Goal: Information Seeking & Learning: Learn about a topic

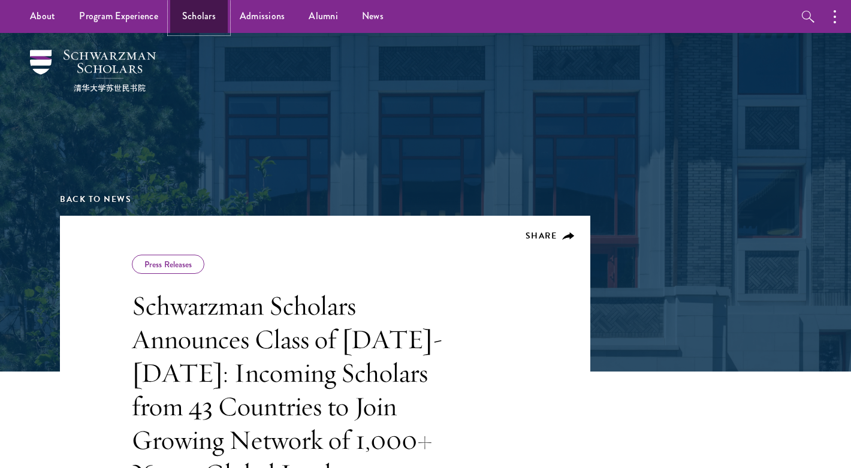
click at [198, 16] on link "Scholars" at bounding box center [199, 16] width 58 height 33
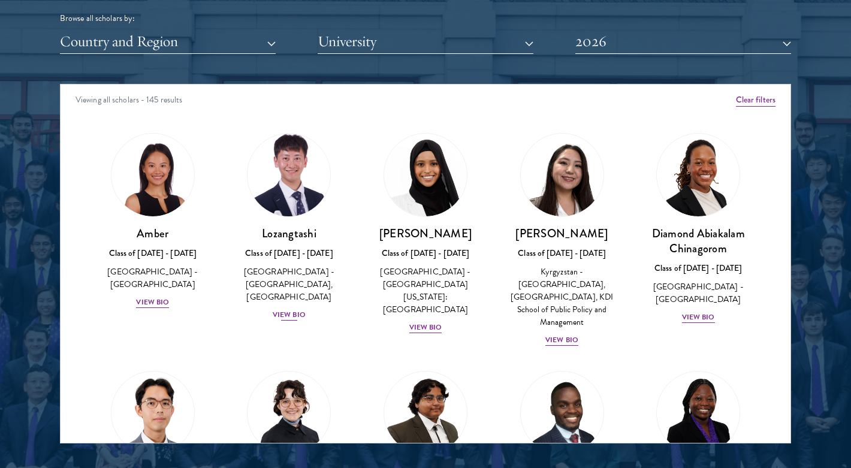
scroll to position [1503, 0]
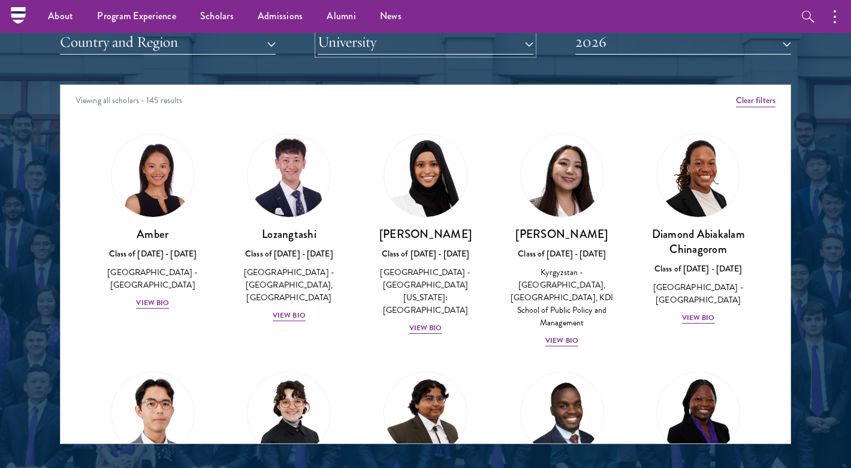
click at [337, 47] on button "University" at bounding box center [426, 42] width 216 height 25
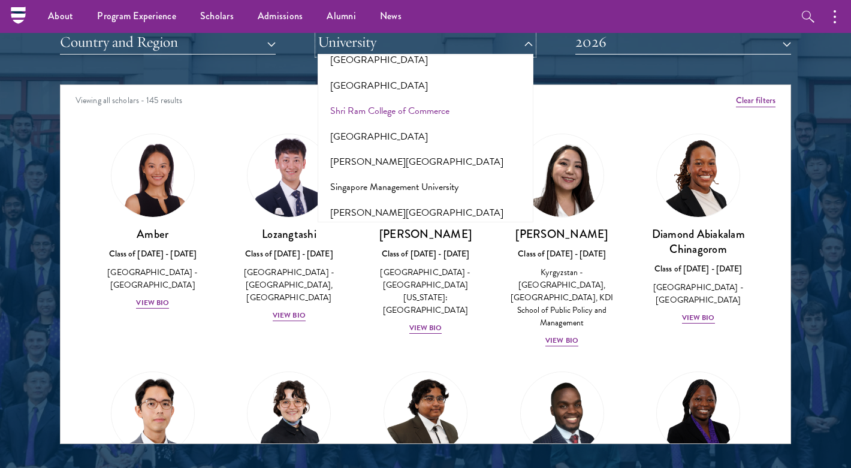
scroll to position [6727, 0]
click at [375, 377] on button "[GEOGRAPHIC_DATA]" at bounding box center [425, 389] width 209 height 25
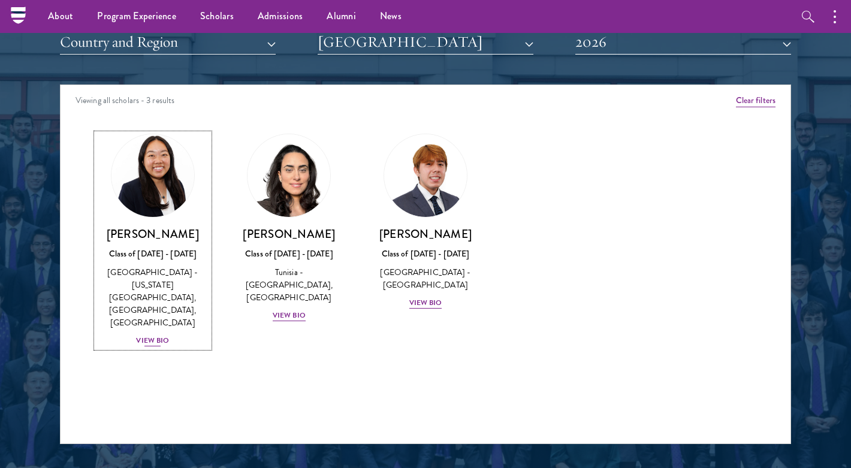
click at [160, 305] on div "[PERSON_NAME] Class of [DATE] - [DATE] [GEOGRAPHIC_DATA] - [US_STATE][GEOGRAPHI…" at bounding box center [153, 287] width 113 height 121
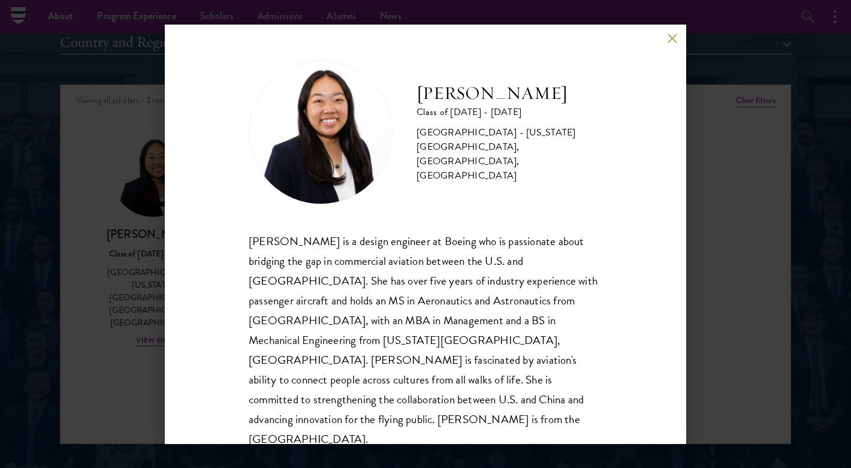
scroll to position [1, 0]
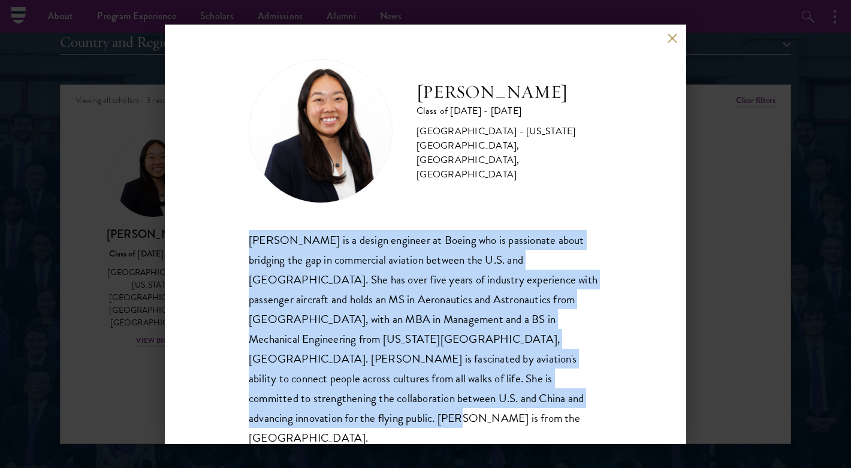
drag, startPoint x: 562, startPoint y: 399, endPoint x: 245, endPoint y: 234, distance: 357.4
click at [245, 234] on div "[PERSON_NAME] Class of [DATE] - [DATE] [GEOGRAPHIC_DATA] - [US_STATE][GEOGRAPHI…" at bounding box center [426, 235] width 522 height 420
copy div "[PERSON_NAME] is a design engineer at Boeing who is passionate about bridging t…"
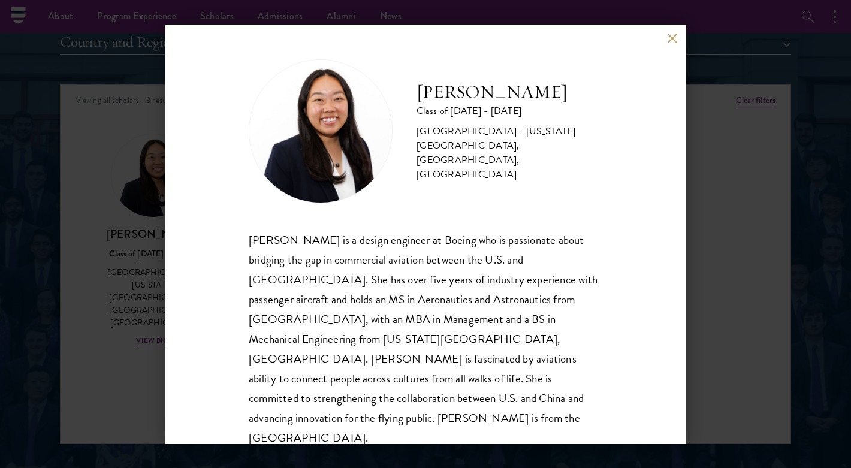
click at [781, 285] on div "[PERSON_NAME] Class of [DATE] - [DATE] [GEOGRAPHIC_DATA] - [US_STATE][GEOGRAPHI…" at bounding box center [425, 234] width 851 height 468
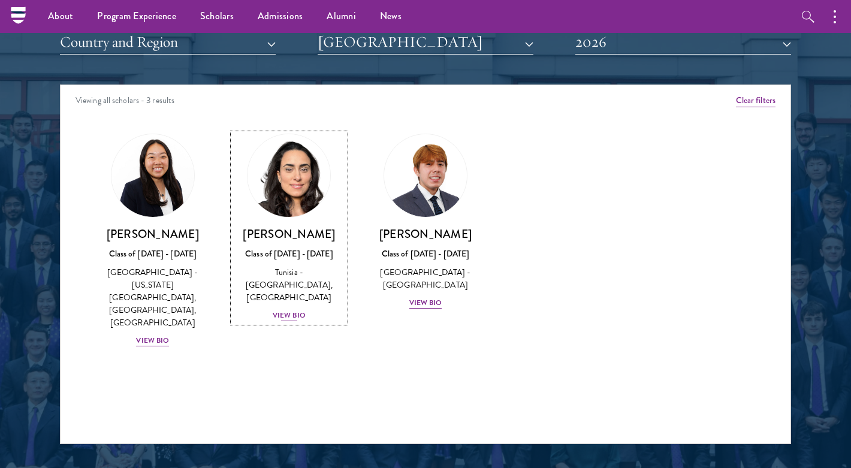
click at [297, 286] on div "Tunisia - [GEOGRAPHIC_DATA], [GEOGRAPHIC_DATA]" at bounding box center [289, 285] width 113 height 38
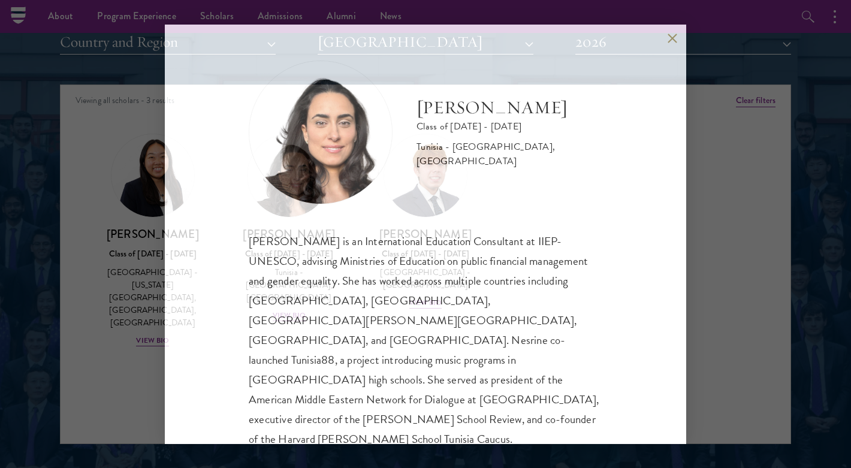
click at [294, 297] on div "[PERSON_NAME] is an International Education Consultant at IIEP-UNESCO, advising…" at bounding box center [426, 379] width 354 height 297
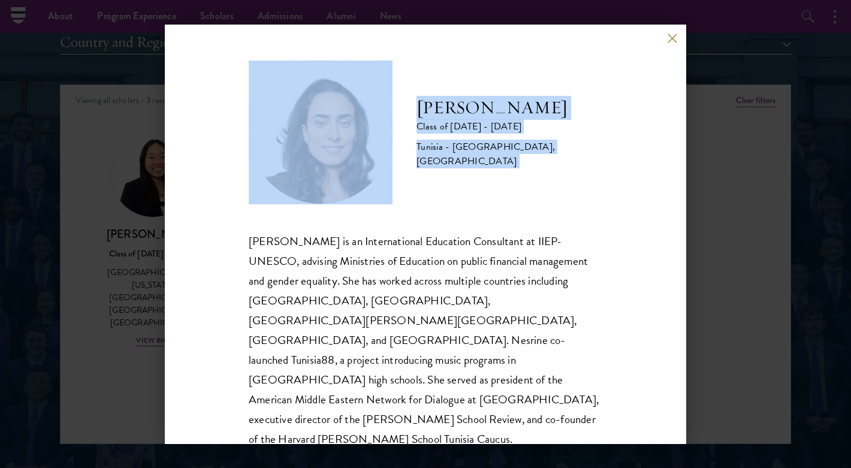
drag, startPoint x: 348, startPoint y: 323, endPoint x: 512, endPoint y: 299, distance: 166.1
click at [587, 453] on div "[PERSON_NAME] Class of [DATE] - [DATE] [GEOGRAPHIC_DATA] - [GEOGRAPHIC_DATA], […" at bounding box center [425, 234] width 851 height 468
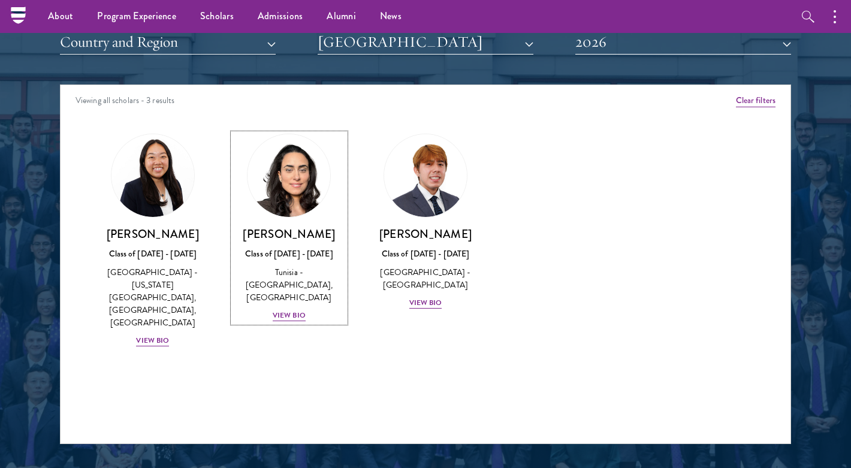
click at [516, 302] on div "Amber Class of [DATE] - [DATE] [GEOGRAPHIC_DATA] - [GEOGRAPHIC_DATA] View Bio C…" at bounding box center [426, 251] width 730 height 265
click at [317, 219] on link "[PERSON_NAME] Class of [DATE] - [DATE] [GEOGRAPHIC_DATA] - [GEOGRAPHIC_DATA], […" at bounding box center [289, 228] width 113 height 189
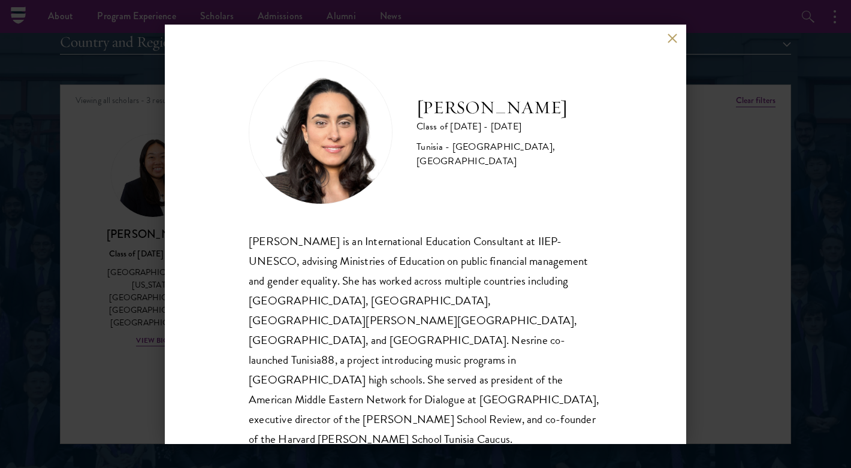
scroll to position [7, 0]
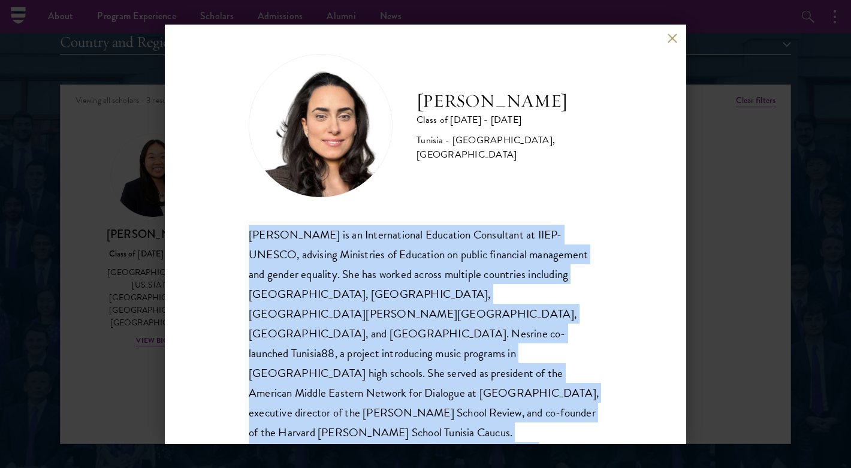
drag, startPoint x: 521, startPoint y: 417, endPoint x: 244, endPoint y: 239, distance: 329.2
click at [244, 239] on div "[PERSON_NAME] Class of [DATE] - [DATE] [GEOGRAPHIC_DATA] - [GEOGRAPHIC_DATA], […" at bounding box center [426, 235] width 522 height 420
copy div "[PERSON_NAME] is an International Education Consultant at IIEP-UNESCO, advising…"
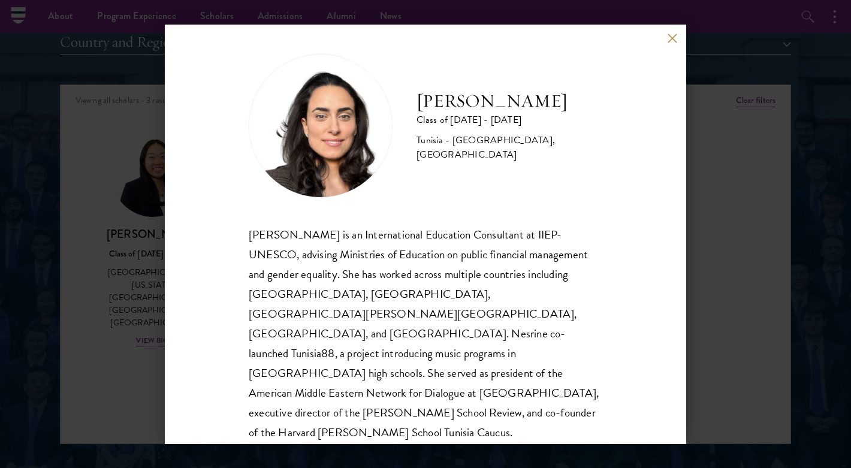
click at [659, 255] on div "[PERSON_NAME] Class of [DATE] - [DATE] [GEOGRAPHIC_DATA] - [GEOGRAPHIC_DATA], […" at bounding box center [426, 235] width 522 height 420
click at [698, 255] on div "[PERSON_NAME] Class of [DATE] - [DATE] [GEOGRAPHIC_DATA] - [GEOGRAPHIC_DATA], […" at bounding box center [425, 234] width 851 height 468
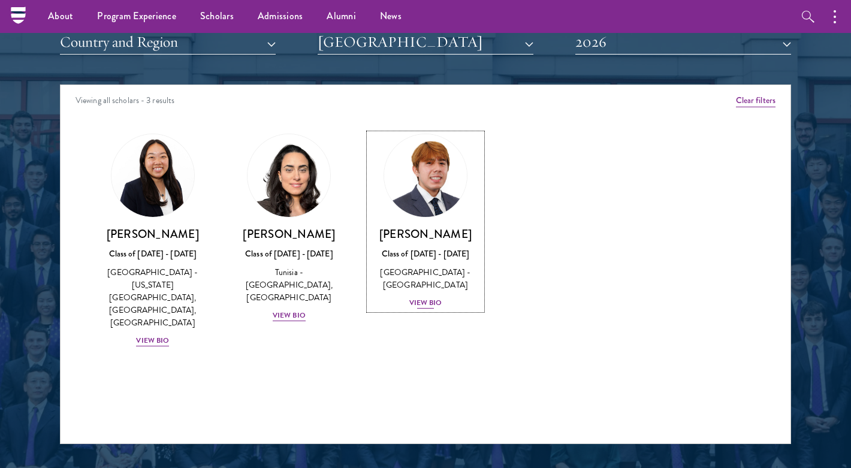
click at [372, 275] on div "[GEOGRAPHIC_DATA] - [GEOGRAPHIC_DATA]" at bounding box center [425, 278] width 113 height 25
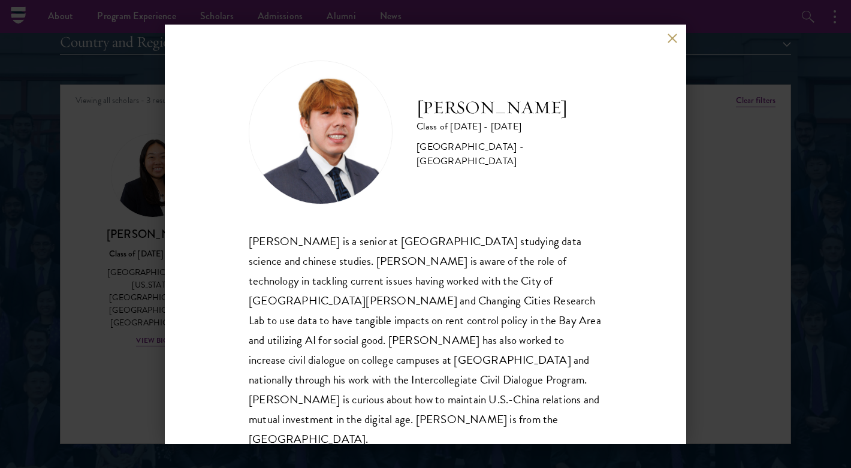
scroll to position [1, 0]
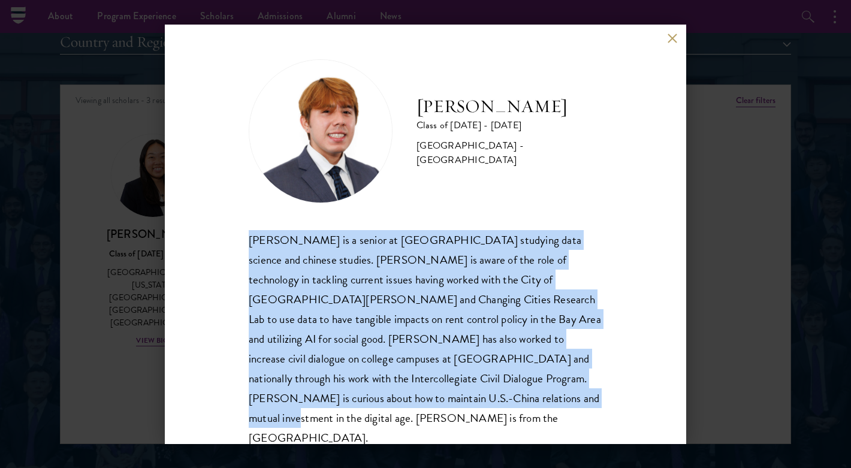
drag, startPoint x: 363, startPoint y: 393, endPoint x: 250, endPoint y: 226, distance: 201.2
click at [249, 226] on div "[PERSON_NAME] Class of [DATE] - [DATE] [GEOGRAPHIC_DATA] - [GEOGRAPHIC_DATA] [P…" at bounding box center [426, 253] width 354 height 389
copy div "[PERSON_NAME] is a senior at [GEOGRAPHIC_DATA] studying data science and chines…"
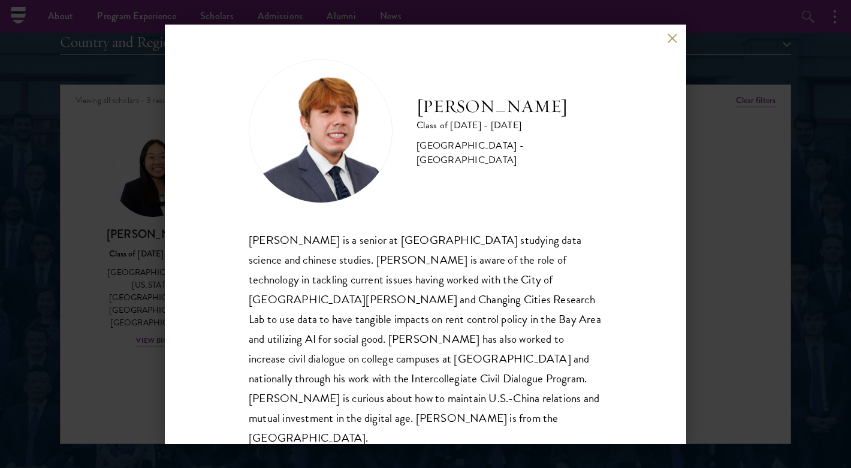
click at [709, 150] on div "[PERSON_NAME] Class of [DATE] - [DATE] [GEOGRAPHIC_DATA] - [GEOGRAPHIC_DATA] [P…" at bounding box center [425, 234] width 851 height 468
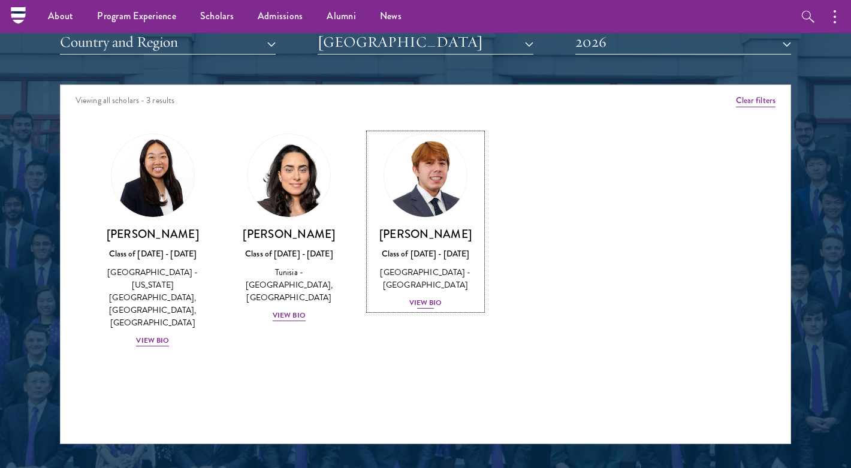
click at [434, 303] on div "View Bio" at bounding box center [425, 302] width 33 height 11
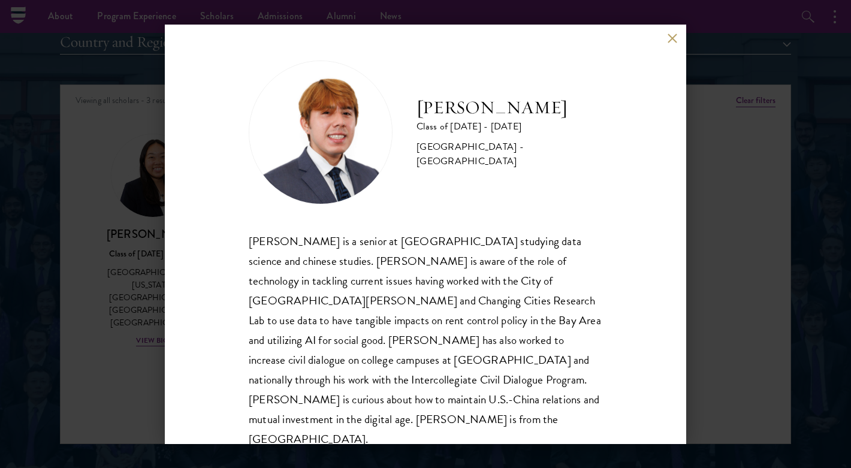
scroll to position [1, 0]
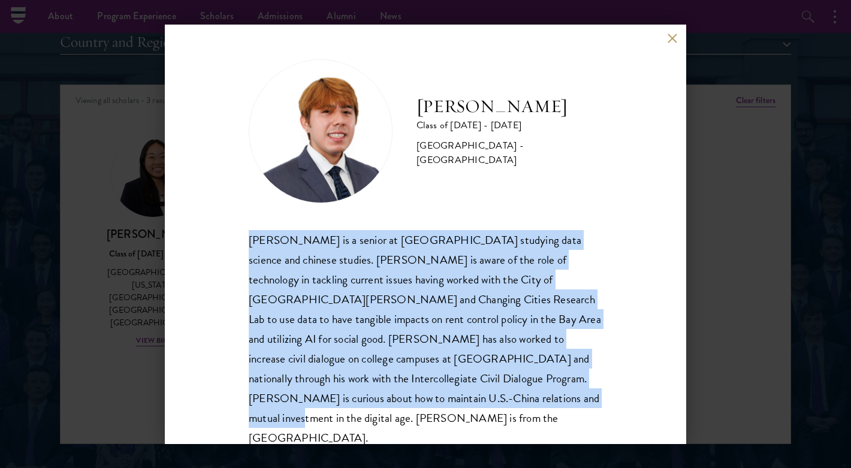
drag, startPoint x: 373, startPoint y: 409, endPoint x: 267, endPoint y: 234, distance: 204.7
click at [242, 234] on div "[PERSON_NAME] Class of [DATE] - [DATE] [GEOGRAPHIC_DATA] - [GEOGRAPHIC_DATA] [P…" at bounding box center [426, 235] width 522 height 420
copy div "[PERSON_NAME] is a senior at [GEOGRAPHIC_DATA] studying data science and chines…"
